Goal: Entertainment & Leisure: Consume media (video, audio)

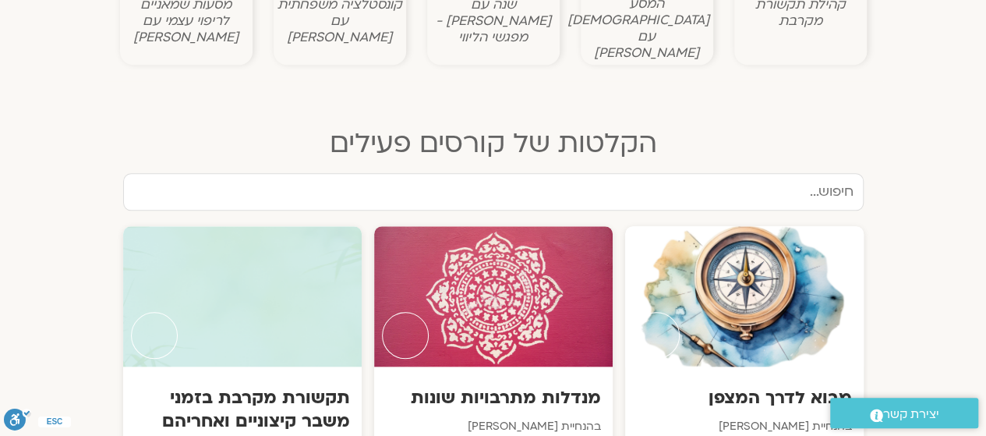
scroll to position [701, 0]
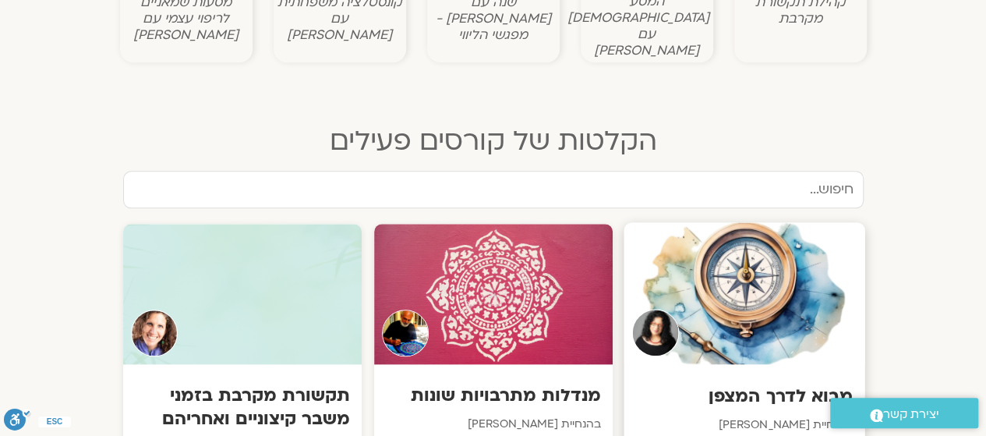
click at [754, 300] on div at bounding box center [744, 293] width 241 height 142
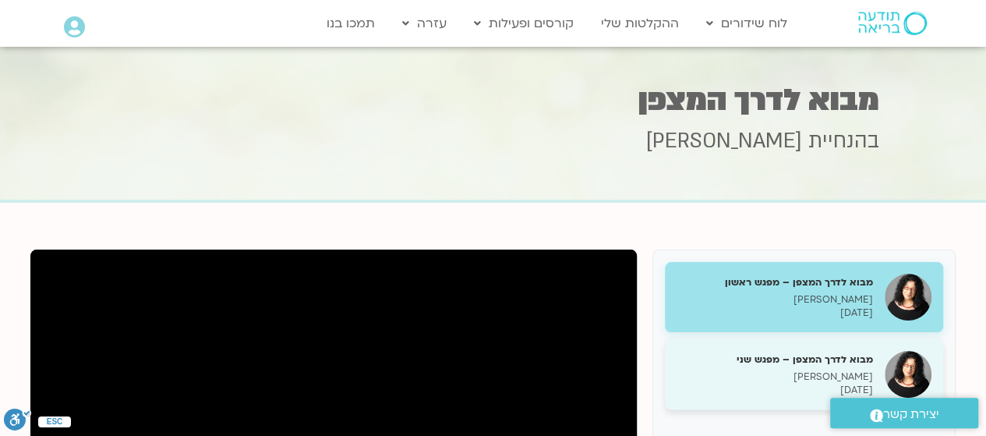
click at [834, 359] on h5 "מבוא לדרך המצפן – מפגש שני" at bounding box center [775, 359] width 196 height 14
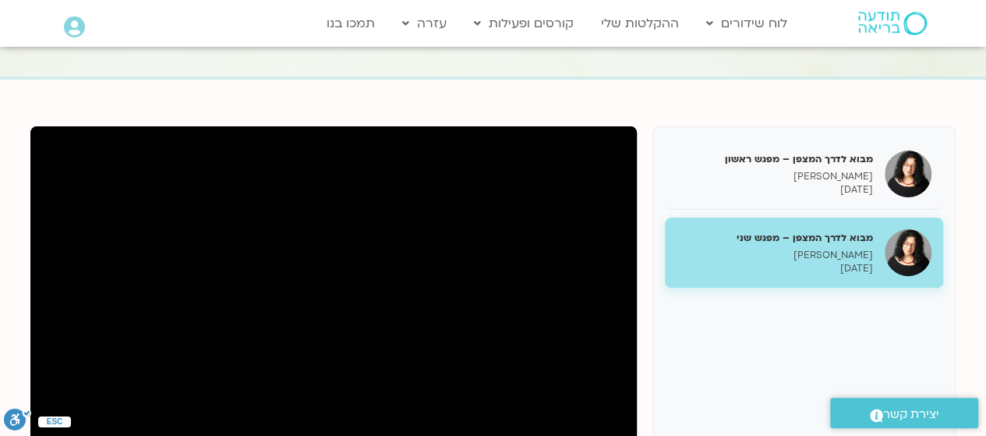
scroll to position [279, 0]
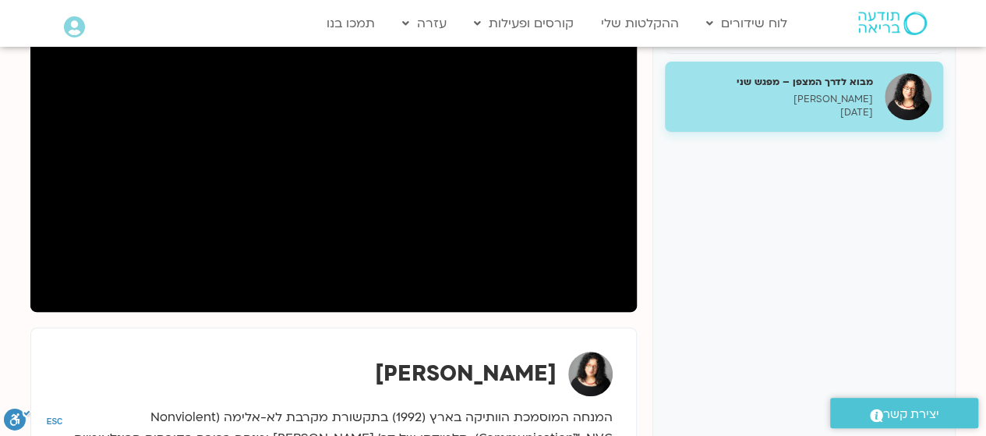
click at [260, 366] on div "ארנינה קשתן" at bounding box center [334, 374] width 558 height 44
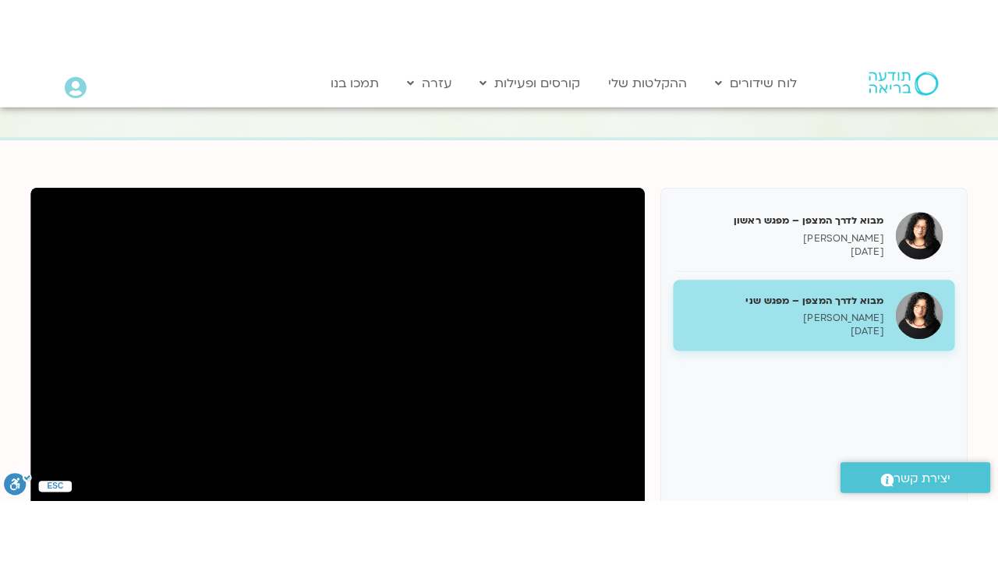
scroll to position [357, 0]
